Goal: Task Accomplishment & Management: Use online tool/utility

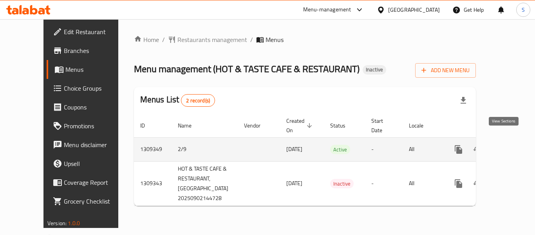
click at [511, 145] on icon "enhanced table" at bounding box center [515, 149] width 9 height 9
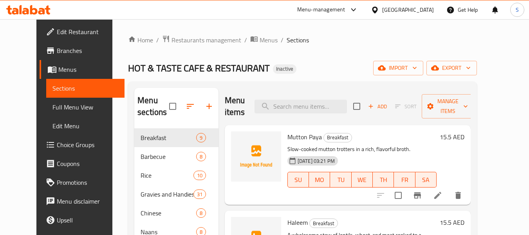
click at [320, 47] on div "Home / Restaurants management / Menus / Sections HOT & TASTE CAFE & RESTAURANT …" at bounding box center [302, 199] width 349 height 328
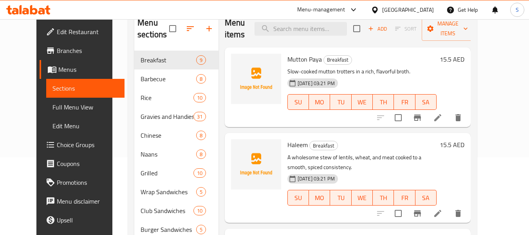
scroll to position [78, 0]
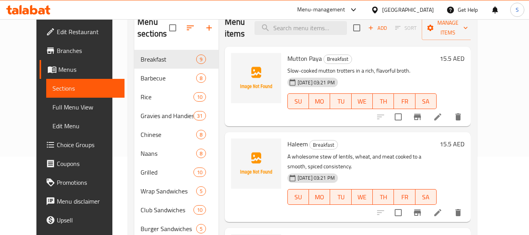
click at [53, 110] on span "Full Menu View" at bounding box center [86, 106] width 66 height 9
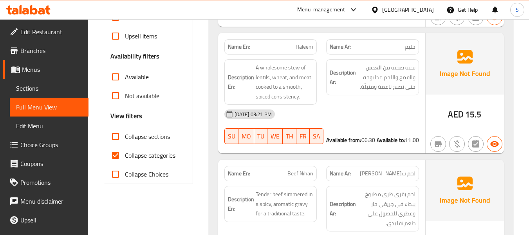
scroll to position [235, 0]
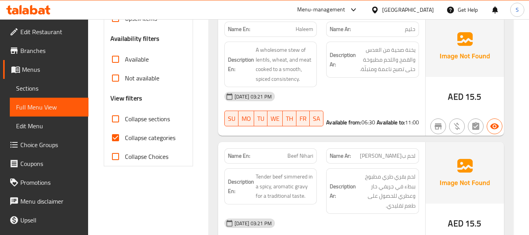
click at [120, 138] on input "Collapse categories" at bounding box center [115, 137] width 19 height 19
checkbox input "false"
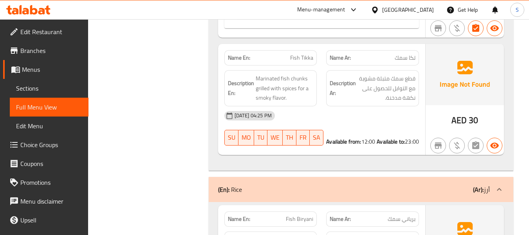
scroll to position [2155, 0]
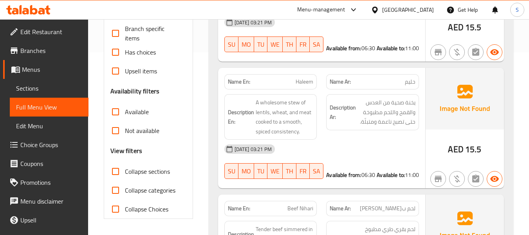
scroll to position [196, 0]
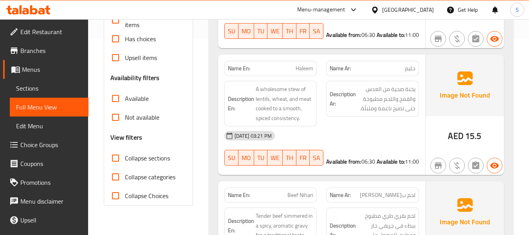
click at [134, 158] on span "Collapse sections" at bounding box center [147, 157] width 45 height 9
click at [125, 158] on input "Collapse sections" at bounding box center [115, 158] width 19 height 19
checkbox input "true"
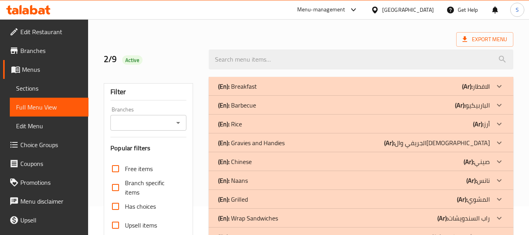
scroll to position [25, 0]
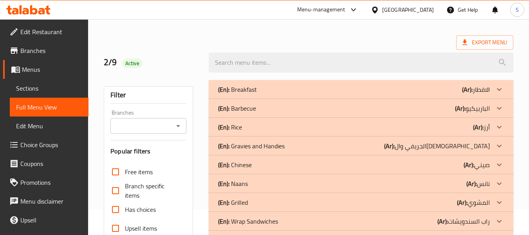
click at [259, 94] on div "(En): Barbecue (Ar): الباربيكيو" at bounding box center [354, 89] width 272 height 9
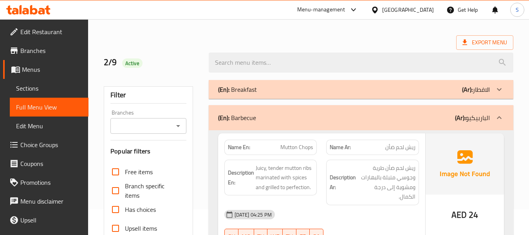
click at [272, 89] on div "(En): Breakfast (Ar): الافطار" at bounding box center [354, 89] width 272 height 9
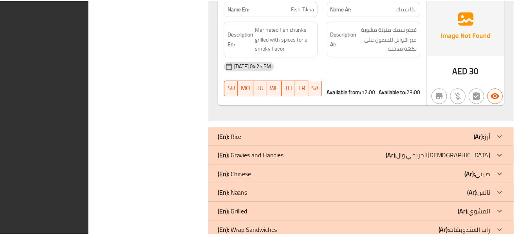
scroll to position [2261, 0]
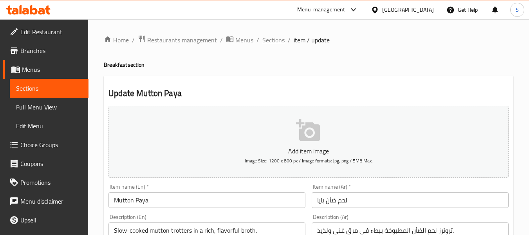
click at [279, 45] on span "Sections" at bounding box center [274, 39] width 22 height 9
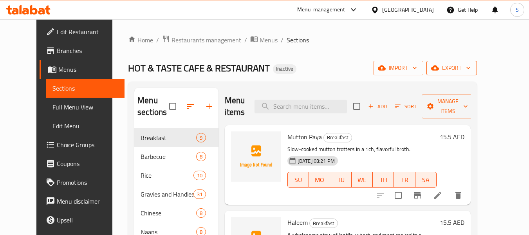
click at [471, 64] on span "export" at bounding box center [452, 68] width 38 height 10
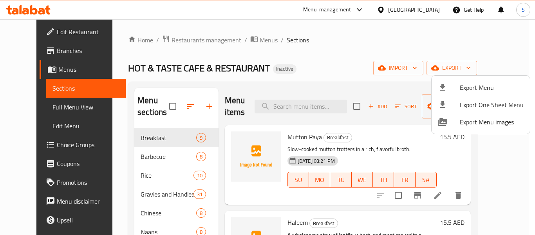
click at [475, 85] on span "Export Menu" at bounding box center [492, 87] width 64 height 9
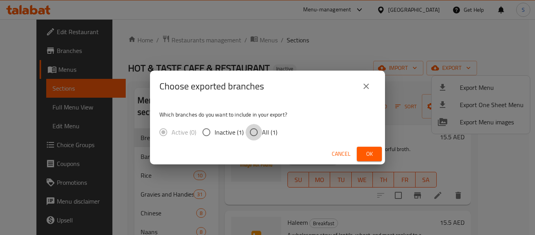
click at [253, 133] on input "All (1)" at bounding box center [254, 132] width 16 height 16
radio input "true"
click at [365, 150] on span "Ok" at bounding box center [369, 154] width 13 height 10
